Goal: Task Accomplishment & Management: Manage account settings

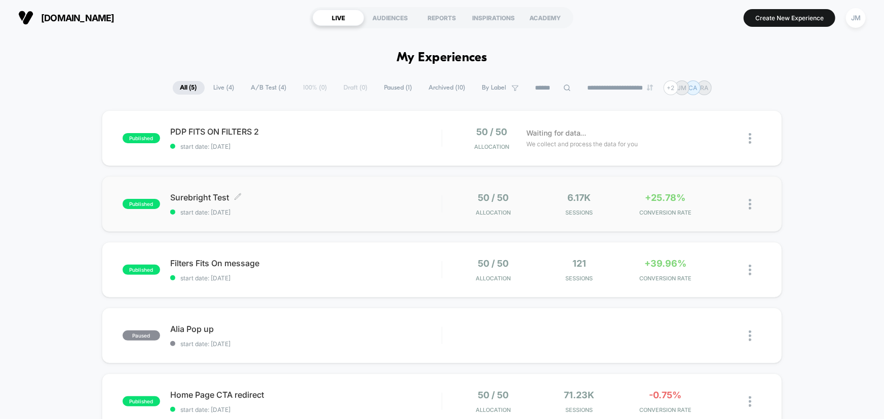
click at [275, 202] on span "Surebright Test Click to edit experience details" at bounding box center [305, 197] width 271 height 10
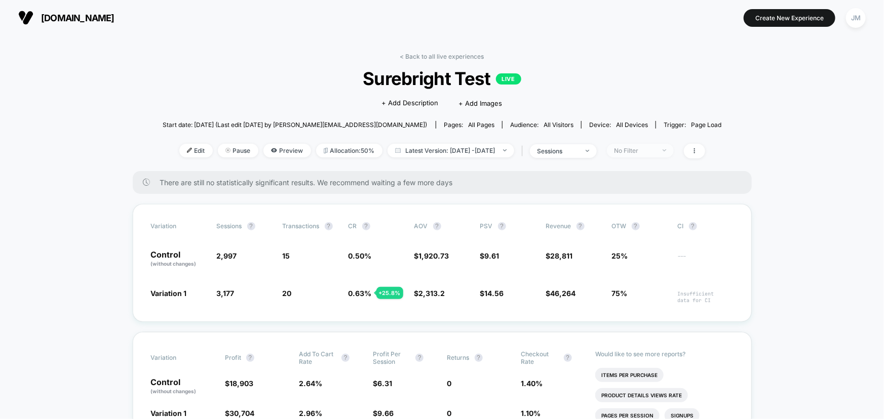
click at [647, 152] on div "No Filter" at bounding box center [634, 151] width 41 height 8
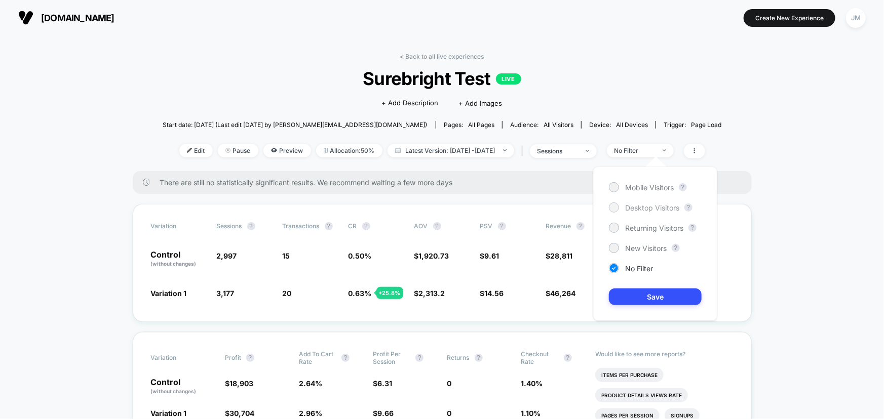
click at [612, 207] on div at bounding box center [614, 208] width 8 height 8
click at [649, 296] on button "Save" at bounding box center [655, 297] width 93 height 17
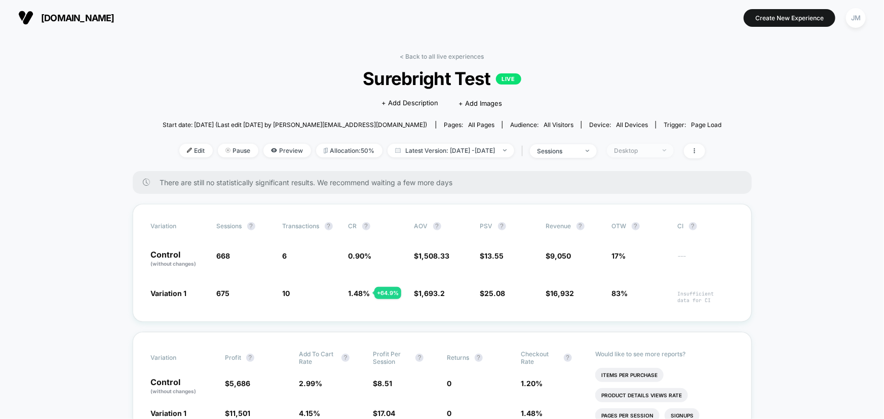
click at [655, 152] on div "Desktop" at bounding box center [634, 151] width 41 height 8
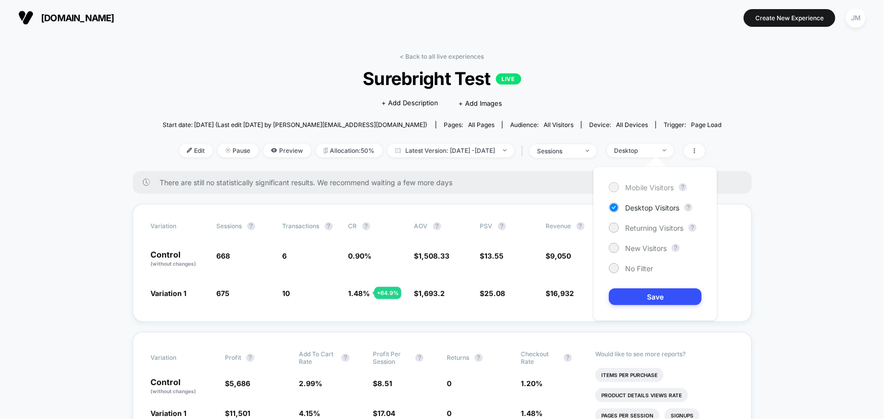
click at [611, 189] on div at bounding box center [614, 187] width 8 height 8
click at [654, 292] on button "Save" at bounding box center [655, 297] width 93 height 17
